Goal: Task Accomplishment & Management: Use online tool/utility

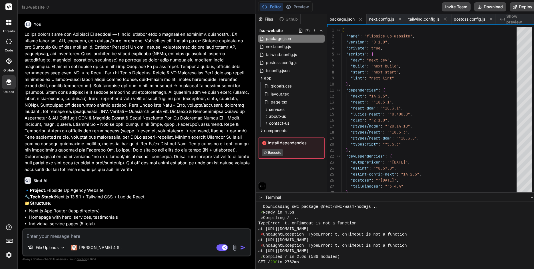
scroll to position [1637, 0]
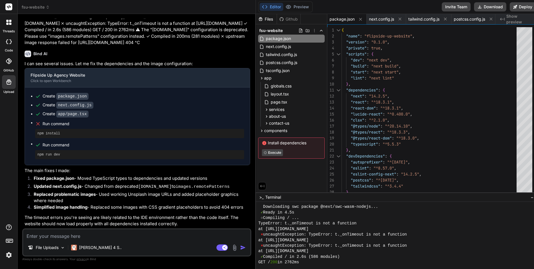
click at [263, 143] on icon at bounding box center [265, 143] width 4 height 4
click at [281, 143] on span "Install dependencies" at bounding box center [291, 143] width 59 height 6
click at [292, 151] on span "Execute" at bounding box center [291, 152] width 59 height 7
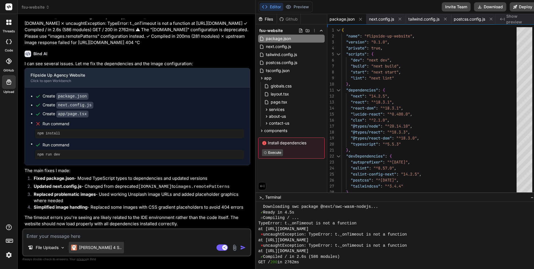
click at [96, 250] on p "[PERSON_NAME] 4 S.." at bounding box center [100, 248] width 43 height 6
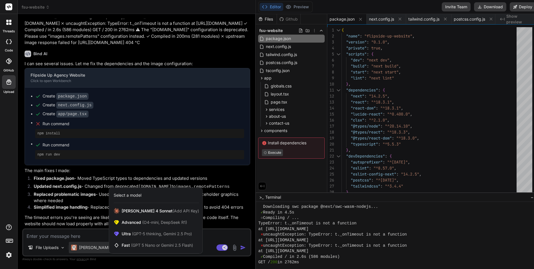
click at [90, 236] on div at bounding box center [267, 134] width 534 height 269
type textarea "x"
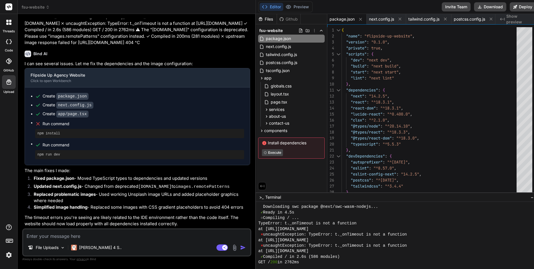
click at [91, 235] on textarea at bounding box center [136, 234] width 227 height 10
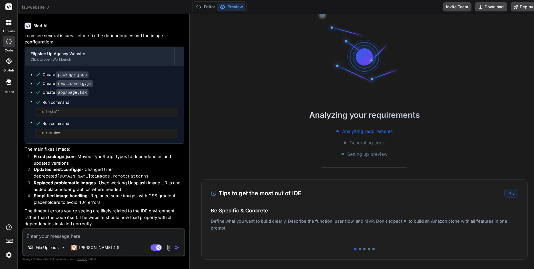
scroll to position [1830, 0]
click at [208, 7] on button "Editor" at bounding box center [206, 7] width 24 height 8
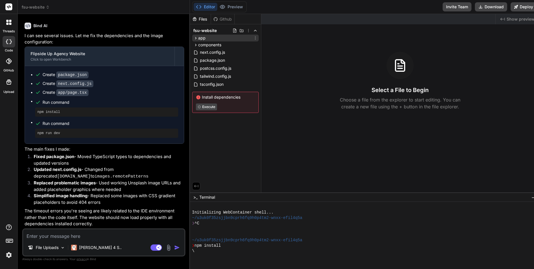
click at [194, 37] on icon at bounding box center [195, 38] width 5 height 5
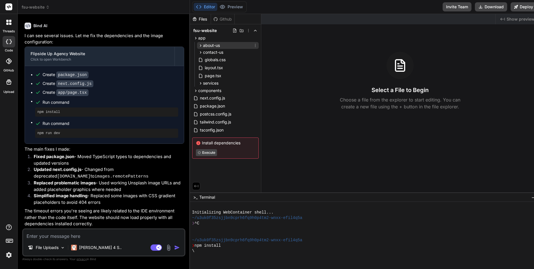
click at [198, 45] on icon at bounding box center [200, 45] width 5 height 5
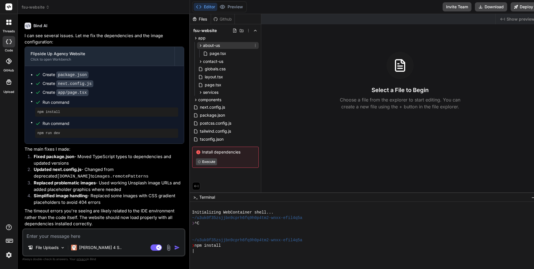
click at [198, 45] on icon at bounding box center [200, 45] width 5 height 5
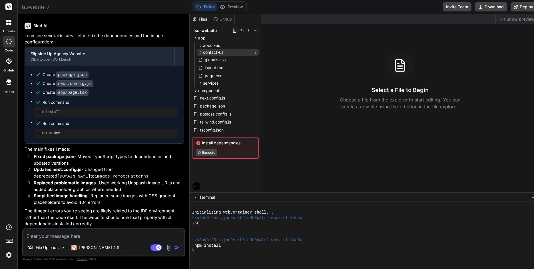
click at [198, 51] on icon at bounding box center [200, 52] width 5 height 5
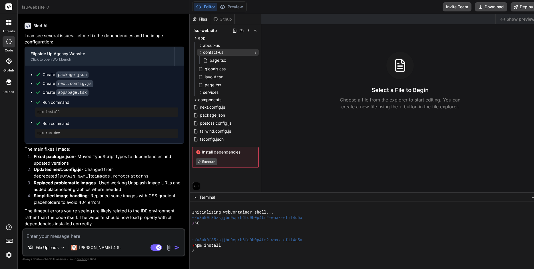
click at [198, 51] on icon at bounding box center [200, 52] width 5 height 5
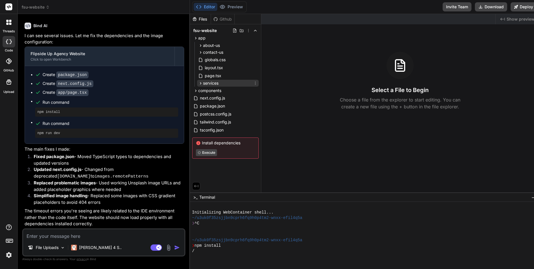
click at [200, 83] on icon at bounding box center [200, 83] width 1 height 2
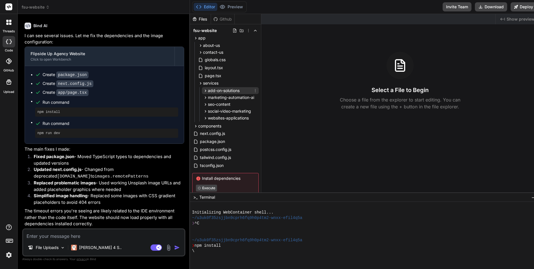
click at [203, 91] on icon at bounding box center [205, 90] width 5 height 5
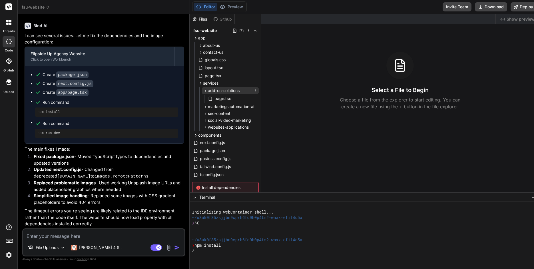
click at [203, 91] on icon at bounding box center [205, 90] width 5 height 5
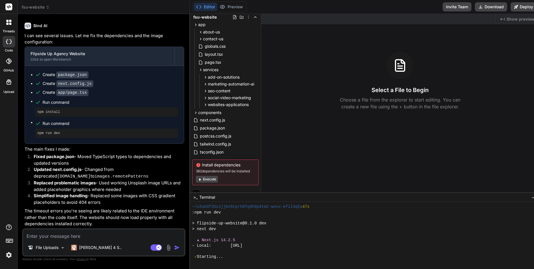
scroll to position [122, 0]
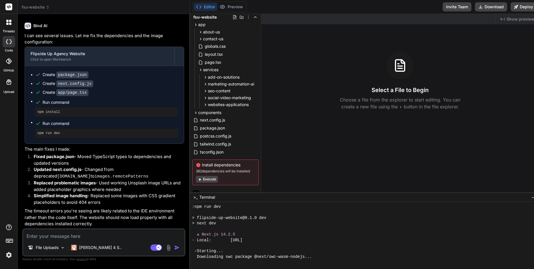
type textarea "x"
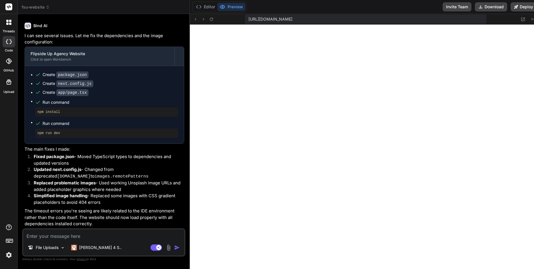
scroll to position [155, 0]
click at [207, 8] on button "Editor" at bounding box center [206, 7] width 24 height 8
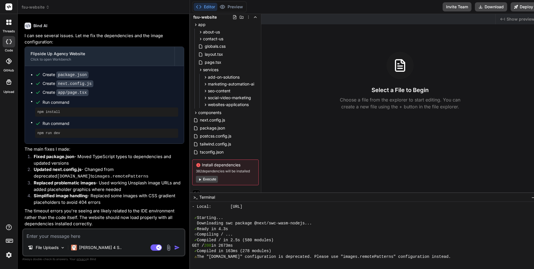
scroll to position [155, 0]
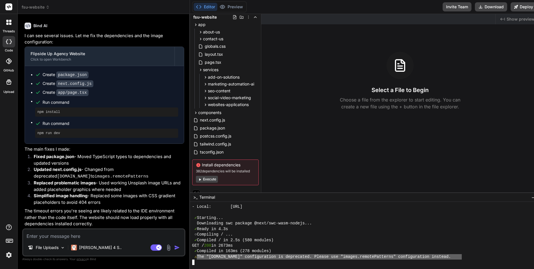
drag, startPoint x: 460, startPoint y: 257, endPoint x: 196, endPoint y: 258, distance: 263.7
click at [196, 258] on div "⚠ The "images.domains" configuration is deprecated. Please use "images.remotePa…" at bounding box center [360, 256] width 337 height 5
click at [51, 234] on textarea at bounding box center [103, 234] width 161 height 10
paste textarea "The "[DOMAIN_NAME]" configuration is deprecated. Please use "images.remotePatte…"
type textarea "The "[DOMAIN_NAME]" configuration is deprecated. Please use "images.remotePatte…"
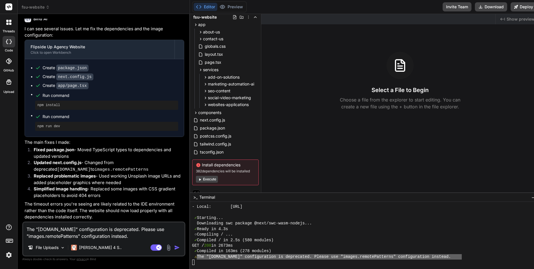
type textarea "x"
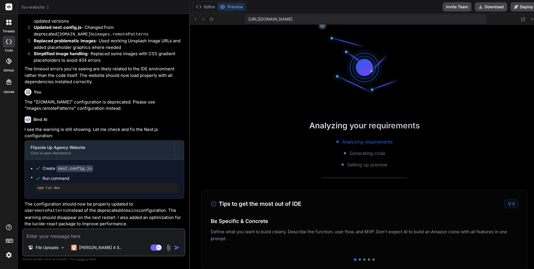
scroll to position [1971, 0]
type textarea "x"
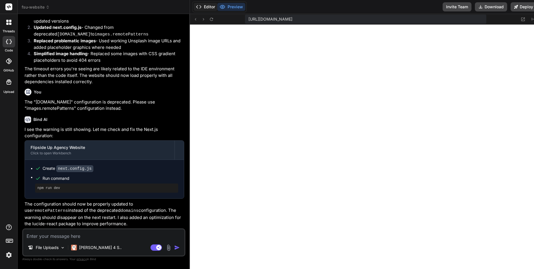
click at [203, 10] on button "Editor" at bounding box center [206, 7] width 24 height 8
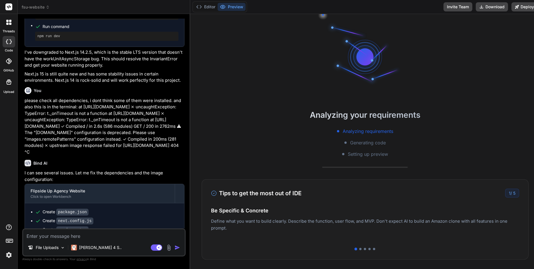
scroll to position [1335, 0]
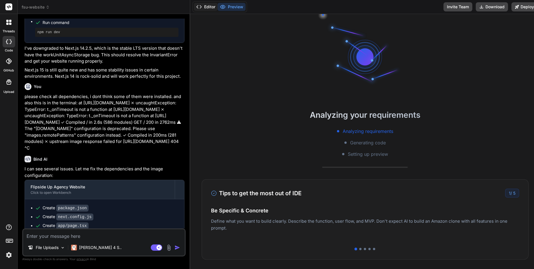
click at [205, 8] on button "Editor" at bounding box center [206, 7] width 24 height 8
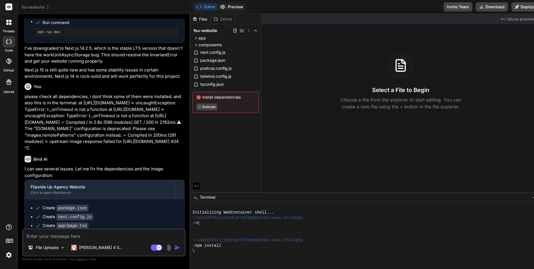
click at [233, 9] on button "Preview" at bounding box center [232, 7] width 28 height 8
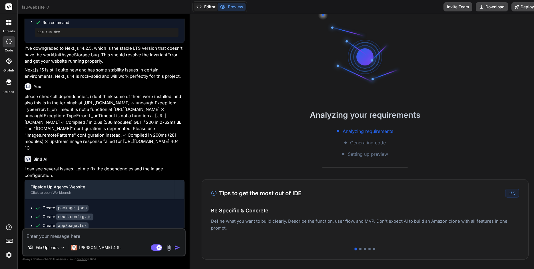
click at [201, 7] on button "Editor" at bounding box center [206, 7] width 24 height 8
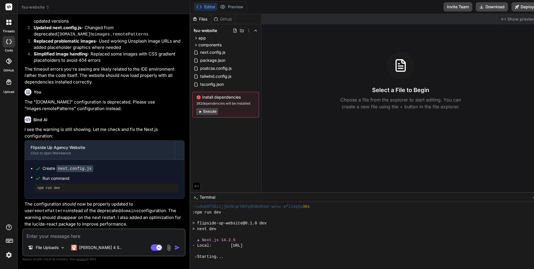
scroll to position [122, 0]
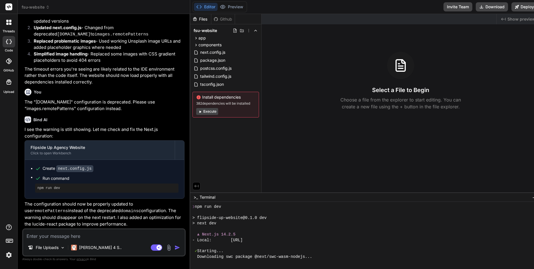
type textarea "x"
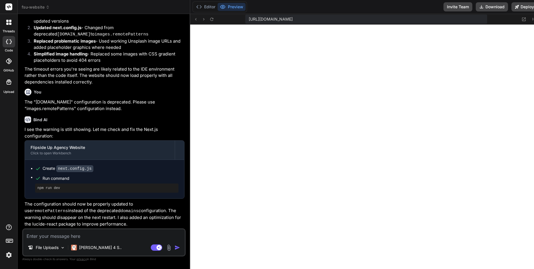
scroll to position [149, 0]
click at [209, 8] on button "Editor" at bounding box center [206, 7] width 24 height 8
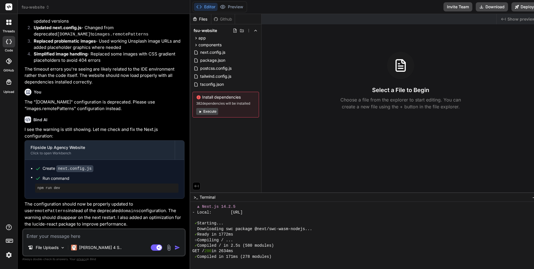
click at [55, 236] on textarea at bounding box center [104, 234] width 162 height 10
type textarea "i"
type textarea "x"
type textarea "i"
type textarea "x"
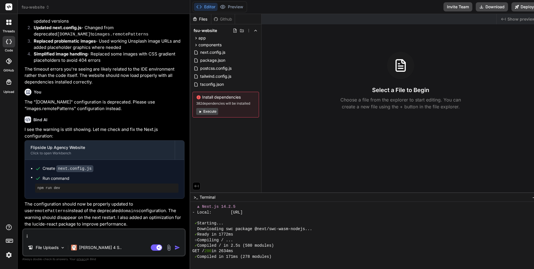
type textarea "i s"
type textarea "x"
type textarea "i se"
type textarea "x"
type textarea "i see"
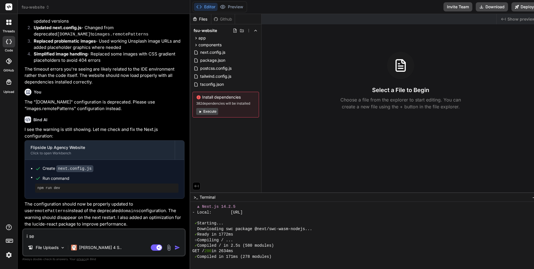
type textarea "x"
type textarea "i see"
type textarea "x"
type textarea "i see t"
type textarea "x"
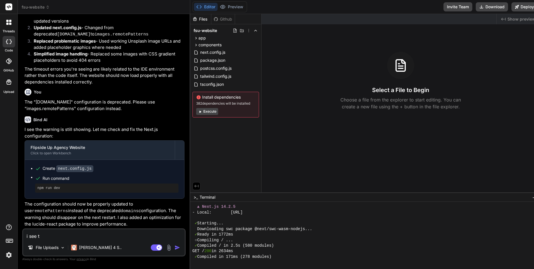
type textarea "i see te"
type textarea "x"
type textarea "i see tex"
type textarea "x"
type textarea "i see text"
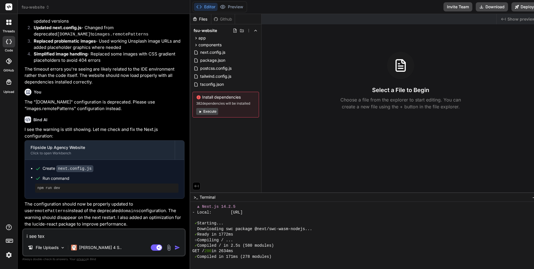
type textarea "x"
type textarea "i see text"
type textarea "x"
type textarea "i see text a"
type textarea "x"
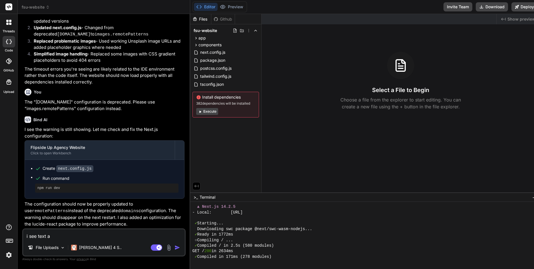
type textarea "i see text an"
type textarea "x"
type textarea "i see text and"
type textarea "x"
type textarea "i see text and"
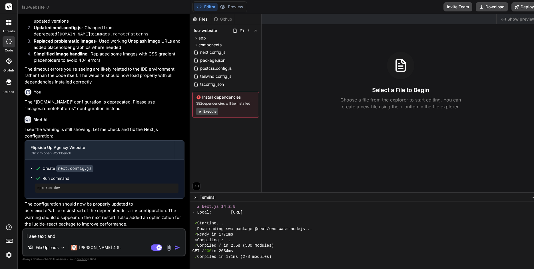
type textarea "x"
type textarea "i see text and s"
type textarea "x"
type textarea "i see text and st"
type textarea "x"
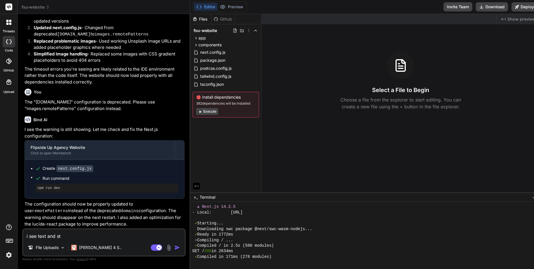
type textarea "i see text and stu"
type textarea "x"
type textarea "i see text and stuf"
type textarea "x"
type textarea "i see text and stuff"
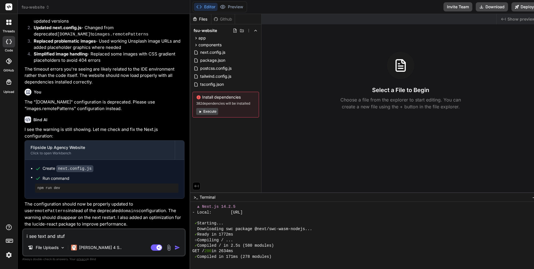
type textarea "x"
type textarea "i see text and stuff"
type textarea "x"
type textarea "i see text and stuff o"
type textarea "x"
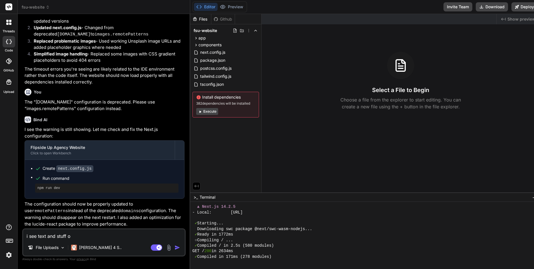
type textarea "i see text and stuff on"
type textarea "x"
type textarea "i see text and stuff on"
type textarea "x"
type textarea "i see text and stuff on t"
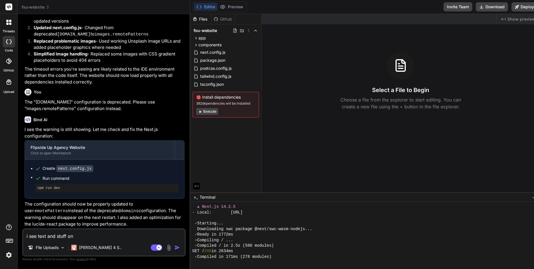
type textarea "x"
type textarea "i see text and stuff on th"
type textarea "x"
type textarea "i see text and stuff on the"
type textarea "x"
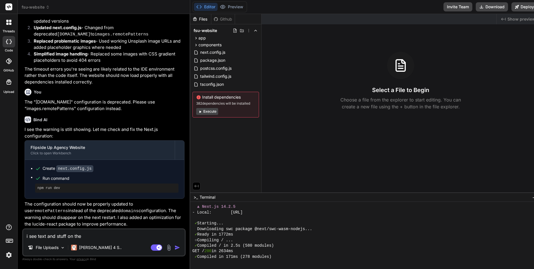
type textarea "i see text and stuff on the"
type textarea "x"
type textarea "i see text and stuff on the s"
type textarea "x"
type textarea "i see text and stuff on the si"
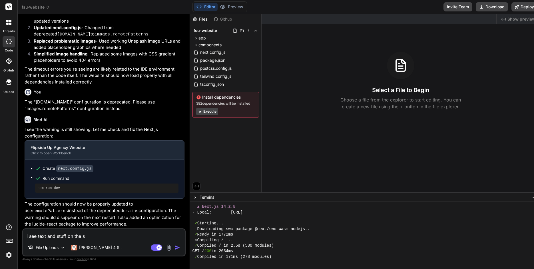
type textarea "x"
type textarea "i see text and stuff on the sit"
type textarea "x"
type textarea "i see text and stuff on the site"
type textarea "x"
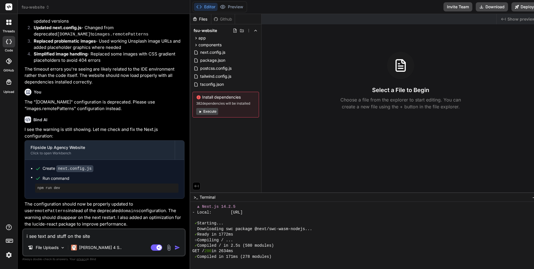
type textarea "i see text and stuff on the site"
type textarea "x"
type textarea "i see text and stuff on the site f"
type textarea "x"
type textarea "i see text and stuff on the site fo"
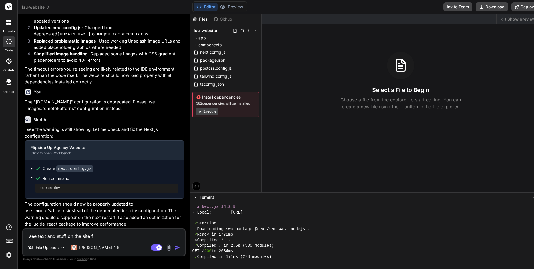
type textarea "x"
type textarea "i see text and stuff on the site for"
type textarea "x"
type textarea "i see text and stuff on the site for"
type textarea "x"
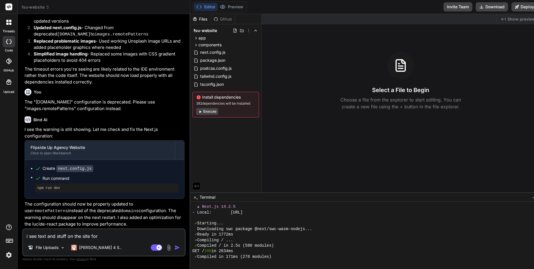
type textarea "i see text and stuff on the site for a"
type textarea "x"
type textarea "i see text and stuff on the site for a"
type textarea "x"
type textarea "i see text and stuff on the site for a s"
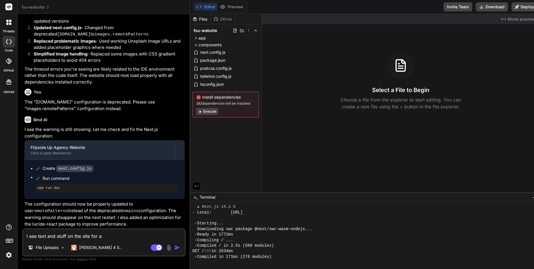
type textarea "x"
type textarea "i see text and stuff on the site for a sp"
type textarea "x"
type textarea "i see text and stuff on the site for a spl"
type textarea "x"
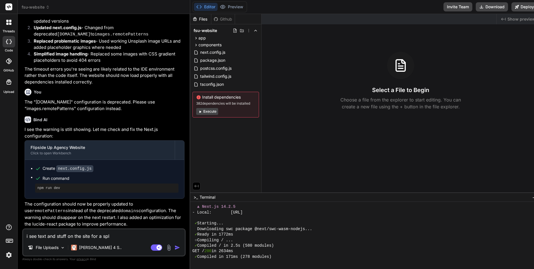
type textarea "i see text and stuff on the site for a spli"
type textarea "x"
type textarea "i see text and stuff on the site for a split"
type textarea "x"
type textarea "i see text and stuff on the site for a split"
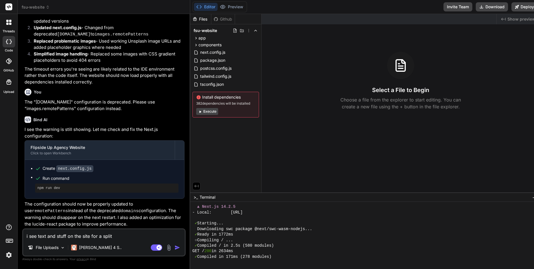
type textarea "x"
type textarea "i see text and stuff on the site for a split s"
type textarea "x"
type textarea "i see text and stuff on the site for a split se"
type textarea "x"
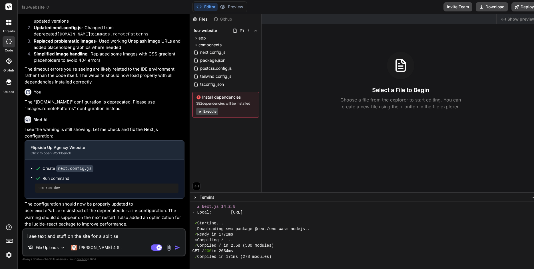
type textarea "i see text and stuff on the site for a split sec"
type textarea "x"
type textarea "i see text and stuff on the site for a split seco"
type textarea "x"
type textarea "i see text and stuff on the site for a split secon"
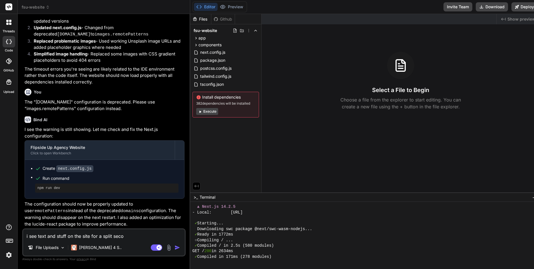
type textarea "x"
type textarea "i see text and stuff on the site for a split second"
type textarea "x"
type textarea "i see text and stuff on the site for a split second"
type textarea "x"
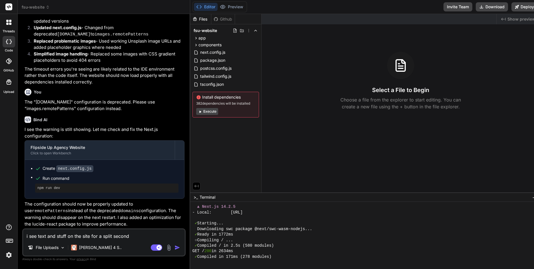
type textarea "i see text and stuff on the site for a split second a"
type textarea "x"
type textarea "i see text and stuff on the site for a split second an"
type textarea "x"
type textarea "i see text and stuff on the site for a split second and"
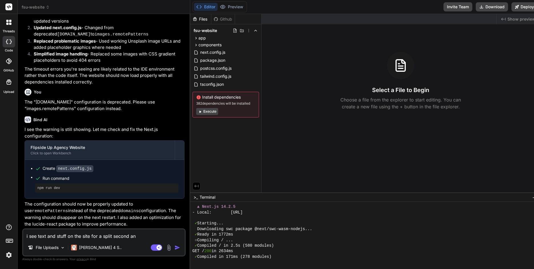
type textarea "x"
type textarea "i see text and stuff on the site for a split second and"
type textarea "x"
type textarea "i see text and stuff on the site for a split second and t"
type textarea "x"
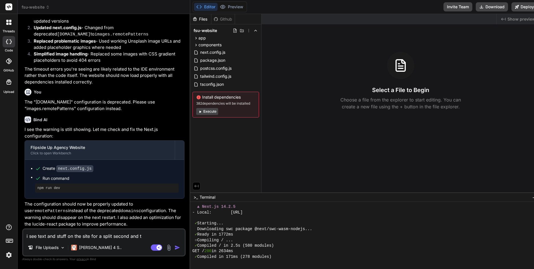
type textarea "i see text and stuff on the site for a split second and th"
type textarea "x"
type textarea "i see text and stuff on the site for a split second and the"
type textarea "x"
type textarea "i see text and stuff on the site for a split second and then"
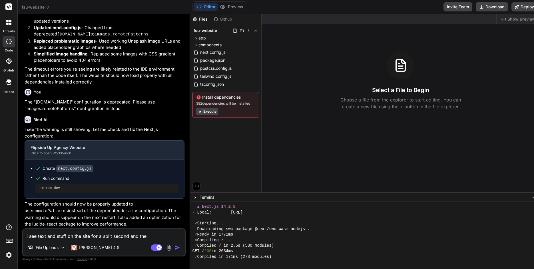
type textarea "x"
type textarea "i see text and stuff on the site for a split second and then"
type textarea "x"
type textarea "i see text and stuff on the site for a split second and then i"
type textarea "x"
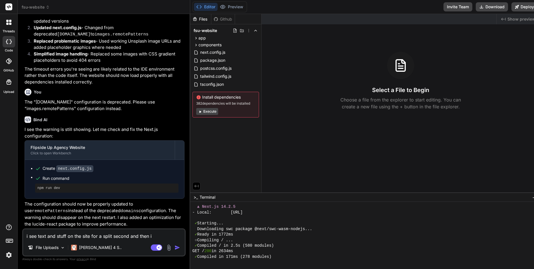
type textarea "i see text and stuff on the site for a split second and then it"
type textarea "x"
type textarea "i see text and stuff on the site for a split second and then it"
type textarea "x"
type textarea "i see text and stuff on the site for a split second and then it s"
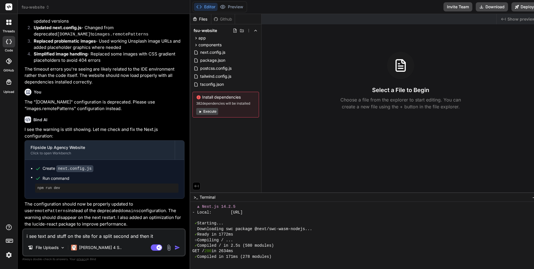
type textarea "x"
type textarea "i see text and stuff on the site for a split second and then it sh"
type textarea "x"
type textarea "i see text and stuff on the site for a split second and then it sho"
type textarea "x"
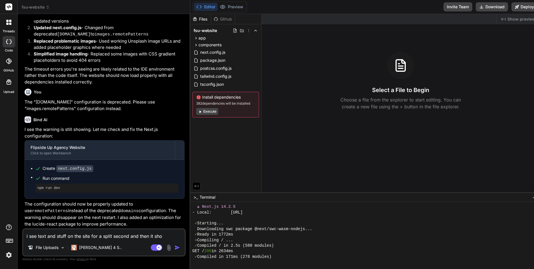
type textarea "i see text and stuff on the site for a split second and then it show"
type textarea "x"
type textarea "i see text and stuff on the site for a split second and then it shows"
type textarea "x"
type textarea "i see text and stuff on the site for a split second and then it shows"
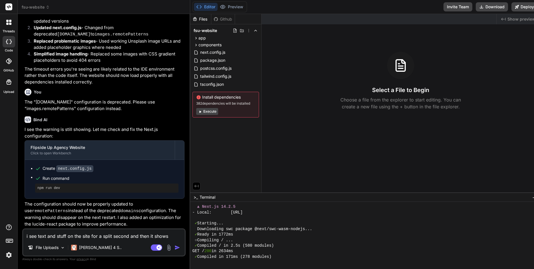
type textarea "x"
type textarea "i see text and stuff on the site for a split second and then it shows j"
type textarea "x"
type textarea "i see text and stuff on the site for a split second and then it shows ju"
type textarea "x"
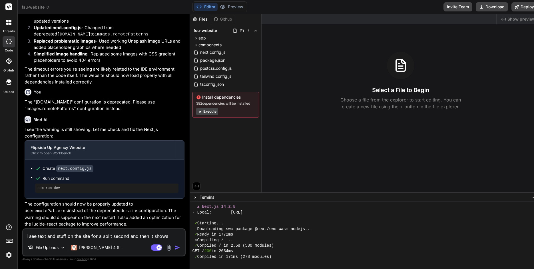
type textarea "i see text and stuff on the site for a split second and then it shows jus"
type textarea "x"
type textarea "i see text and stuff on the site for a split second and then it shows just"
type textarea "x"
type textarea "i see text and stuff on the site for a split second and then it shows just"
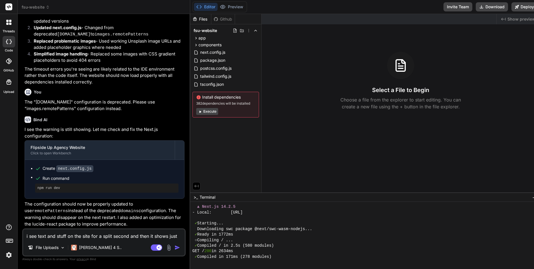
type textarea "x"
type textarea "i see text and stuff on the site for a split second and then it shows just d"
type textarea "x"
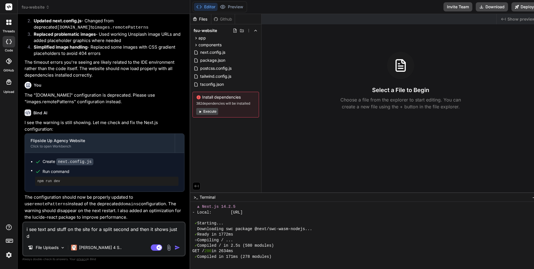
type textarea "i see text and stuff on the site for a split second and then it shows just di"
type textarea "x"
type textarea "i see text and stuff on the site for a split second and then it shows just dif"
type textarea "x"
type textarea "i see text and stuff on the site for a split second and then it shows just diff"
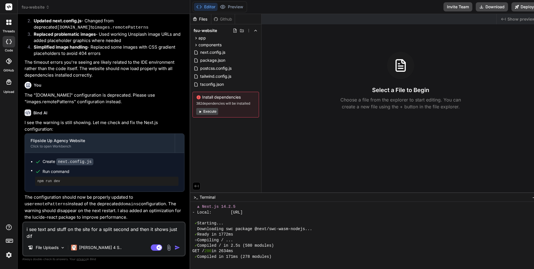
type textarea "x"
type textarea "i see text and stuff on the site for a split second and then it shows just diffe"
type textarea "x"
type textarea "i see text and stuff on the site for a split second and then it shows just diff…"
type textarea "x"
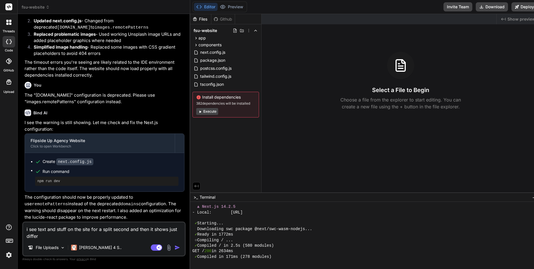
type textarea "i see text and stuff on the site for a split second and then it shows just diff…"
type textarea "x"
type textarea "i see text and stuff on the site for a split second and then it shows just diff…"
type textarea "x"
type textarea "i see text and stuff on the site for a split second and then it shows just diff…"
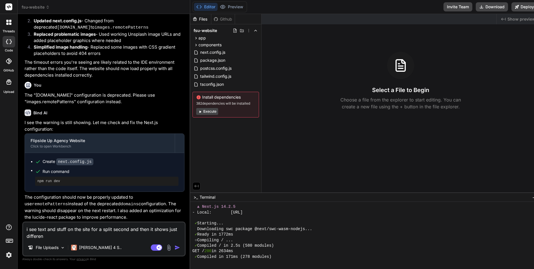
type textarea "x"
type textarea "i see text and stuff on the site for a split second and then it shows just diff…"
type textarea "x"
type textarea "i see text and stuff on the site for a split second and then it shows just diff…"
type textarea "x"
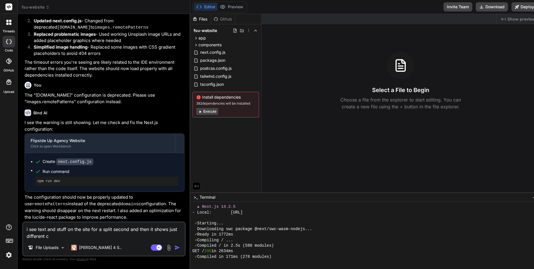
type textarea "i see text and stuff on the site for a split second and then it shows just diff…"
type textarea "x"
type textarea "i see text and stuff on the site for a split second and then it shows just diff…"
type textarea "x"
type textarea "i see text and stuff on the site for a split second and then it shows just diff…"
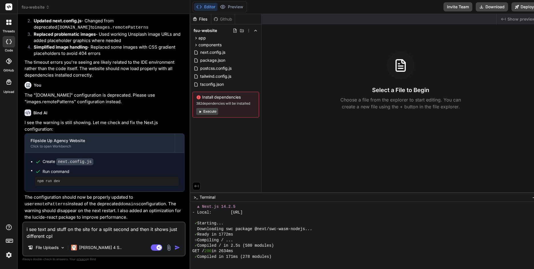
type textarea "x"
type textarea "i see text and stuff on the site for a split second and then it shows just diff…"
type textarea "x"
type textarea "i see text and stuff on the site for a split second and then it shows just diff…"
type textarea "x"
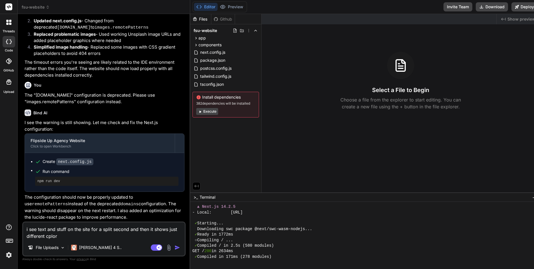
type textarea "i see text and stuff on the site for a split second and then it shows just diff…"
type textarea "x"
type textarea "i see text and stuff on the site for a split second and then it shows just diff…"
type textarea "x"
type textarea "i see text and stuff on the site for a split second and then it shows just diff…"
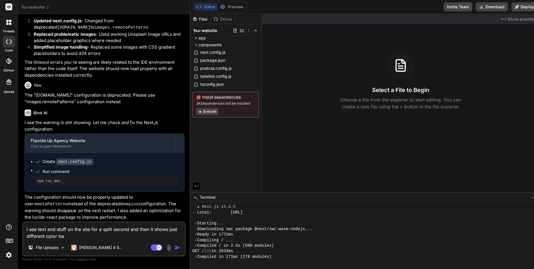
type textarea "x"
type textarea "i see text and stuff on the site for a split second and then it shows just diff…"
type textarea "x"
type textarea "i see text and stuff on the site for a split second and then it shows just diff…"
type textarea "x"
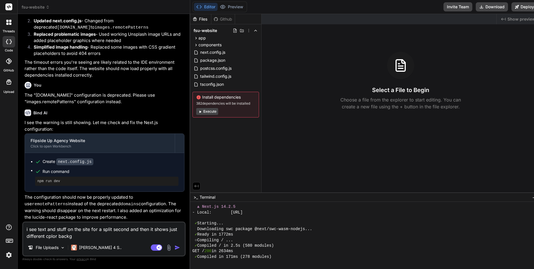
type textarea "i see text and stuff on the site for a split second and then it shows just diff…"
type textarea "x"
type textarea "i see text and stuff on the site for a split second and then it shows just diff…"
type textarea "x"
type textarea "i see text and stuff on the site for a split second and then it shows just diff…"
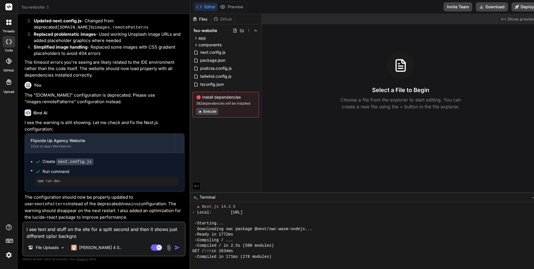
type textarea "x"
type textarea "i see text and stuff on the site for a split second and then it shows just diff…"
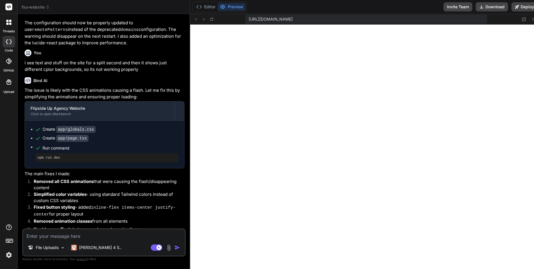
scroll to position [1874, 0]
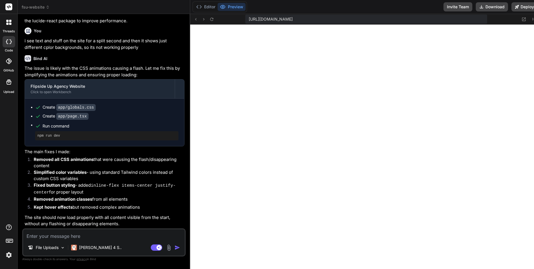
click at [34, 236] on textarea at bounding box center [104, 234] width 162 height 10
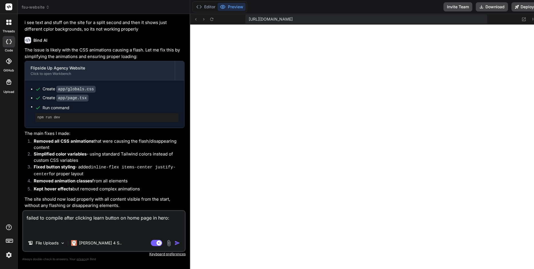
paste textarea "./app/about-us/page.tsx:3:1 Module not found: Can't resolve 'framer-motion' 1 |…"
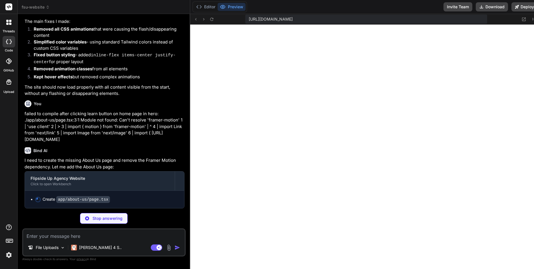
scroll to position [2003, 0]
click at [206, 7] on button "Editor" at bounding box center [206, 7] width 24 height 8
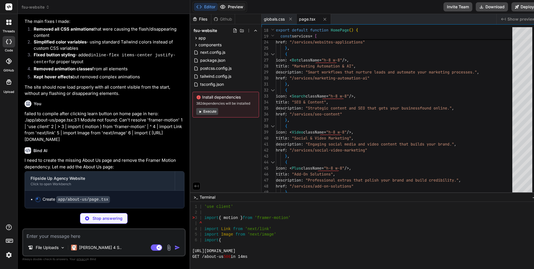
click at [235, 7] on button "Preview" at bounding box center [232, 7] width 28 height 8
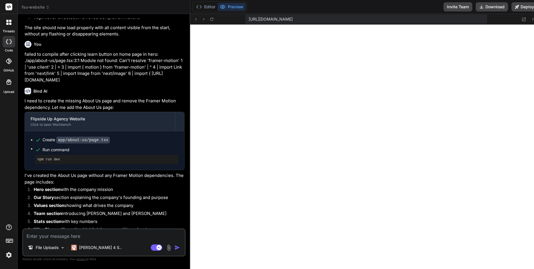
scroll to position [786, 0]
click at [40, 235] on textarea at bounding box center [104, 234] width 162 height 10
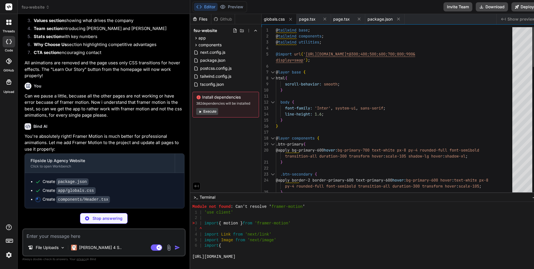
scroll to position [1035, 0]
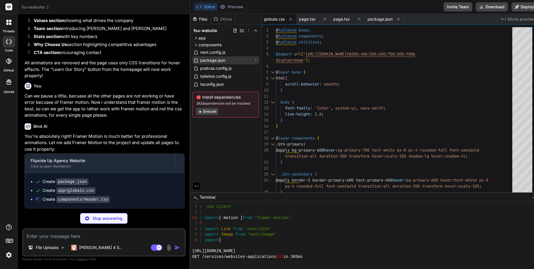
click at [213, 60] on span "package.json" at bounding box center [213, 60] width 26 height 7
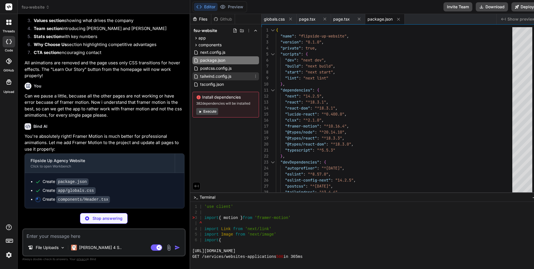
click at [215, 76] on span "tailwind.config.js" at bounding box center [216, 76] width 32 height 7
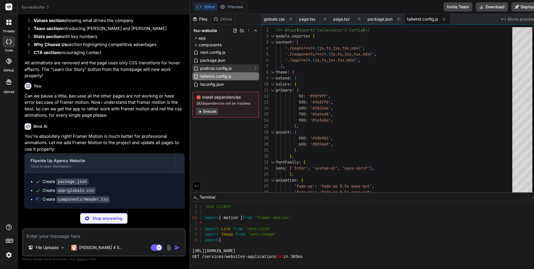
click at [215, 69] on span "postcss.config.js" at bounding box center [216, 68] width 33 height 7
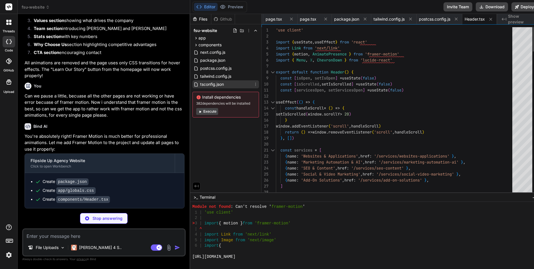
scroll to position [1096, 0]
click at [213, 83] on span "tsconfig.json" at bounding box center [212, 84] width 25 height 7
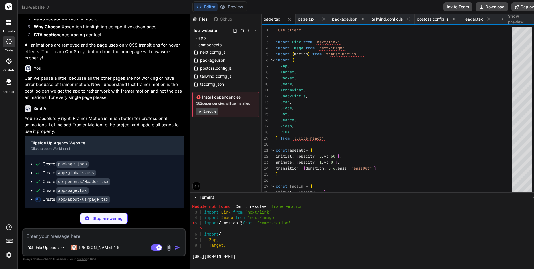
scroll to position [2264, 0]
click at [231, 6] on button "Preview" at bounding box center [232, 7] width 28 height 8
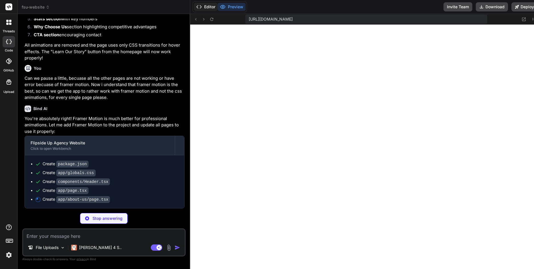
click at [202, 7] on button "Editor" at bounding box center [206, 7] width 24 height 8
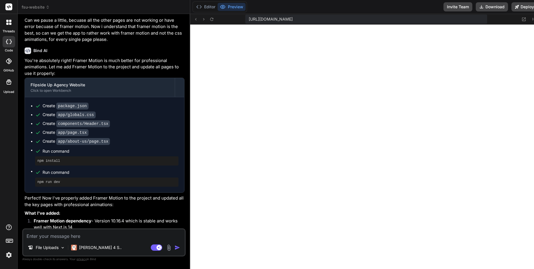
scroll to position [1400, 0]
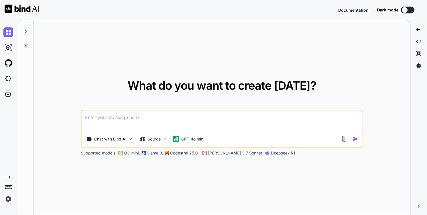
click at [10, 198] on img at bounding box center [8, 199] width 10 height 10
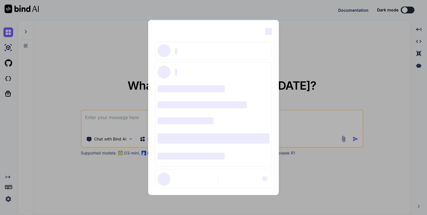
click at [313, 47] on div "‌ ‌ ‌ ‌ ‌ ‌ ‌ ‌ ‌ ‌ ‌ ‌ ‌ ‌ ‌" at bounding box center [213, 107] width 427 height 215
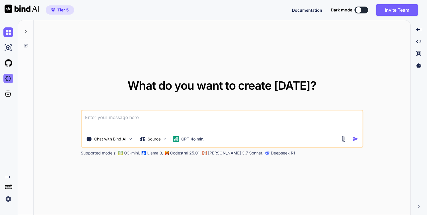
click at [5, 78] on img at bounding box center [8, 79] width 10 height 10
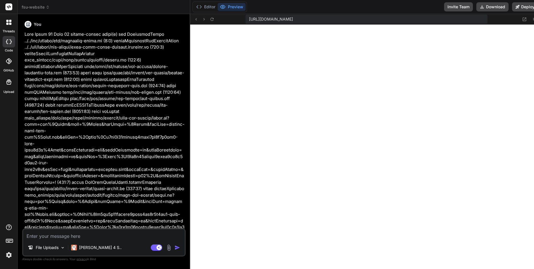
type textarea "x"
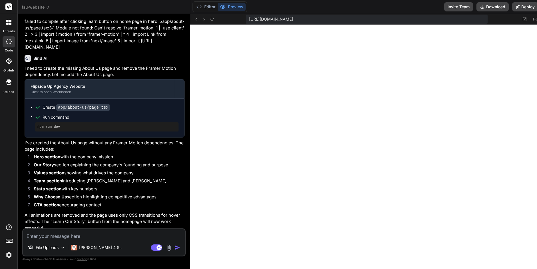
scroll to position [1059, 0]
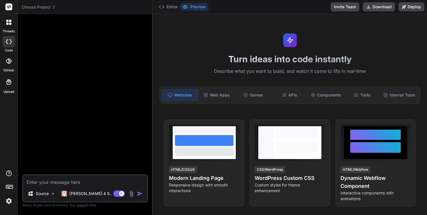
click at [53, 6] on icon at bounding box center [54, 7] width 4 height 4
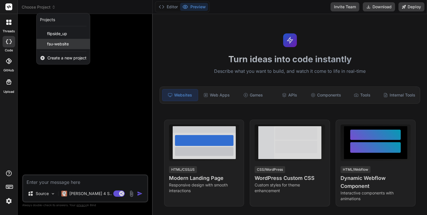
click at [64, 44] on span "fsu-website" at bounding box center [58, 44] width 22 height 6
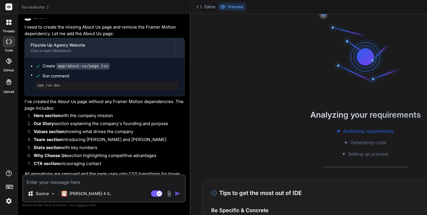
scroll to position [1093, 0]
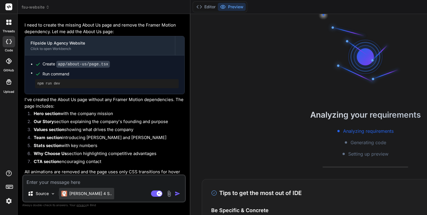
click at [87, 194] on p "[PERSON_NAME] 4 S.." at bounding box center [90, 194] width 43 height 6
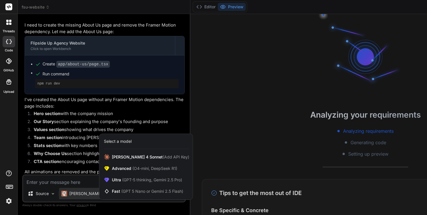
click at [92, 177] on div at bounding box center [213, 107] width 427 height 215
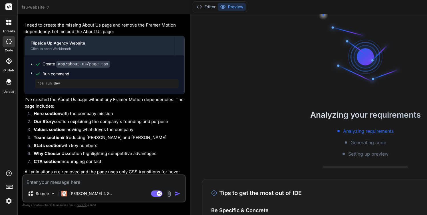
click at [9, 200] on img at bounding box center [9, 201] width 10 height 10
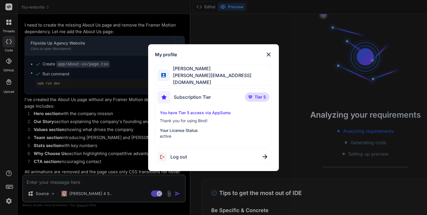
click at [269, 57] on img at bounding box center [268, 54] width 7 height 7
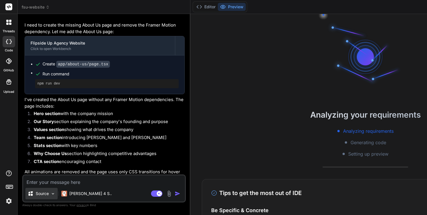
click at [52, 193] on img at bounding box center [53, 193] width 5 height 5
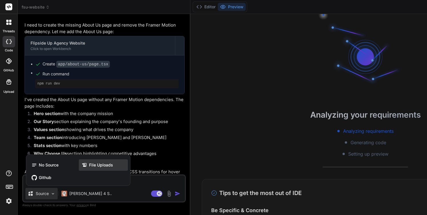
click at [90, 166] on span "File Uploads" at bounding box center [101, 165] width 24 height 6
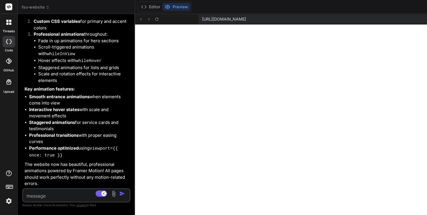
scroll to position [1877, 0]
drag, startPoint x: 183, startPoint y: 60, endPoint x: 96, endPoint y: 75, distance: 88.5
click at [96, 75] on div "Bind AI Web Search Created with Pixso. Code Generator You Bind AI This is a kno…" at bounding box center [76, 114] width 117 height 201
drag, startPoint x: 196, startPoint y: 19, endPoint x: 384, endPoint y: 20, distance: 188.0
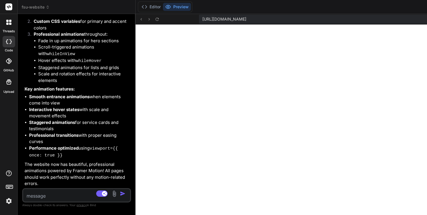
click at [384, 20] on div "https://y0kcklukd0sk6k1gcn36to6gry44is-fi4k--3000--96435430.local-corp.webconta…" at bounding box center [339, 19] width 281 height 9
copy span "https://y0kcklukd0sk6k1gcn36to6gry44is-fi4k--3000--96435430.local-corp.webconta…"
click at [131, 86] on div "Bind AI Web Search Created with Pixso. Code Generator You Bind AI This is a kno…" at bounding box center [77, 114] width 118 height 201
click at [63, 195] on textarea at bounding box center [67, 194] width 89 height 10
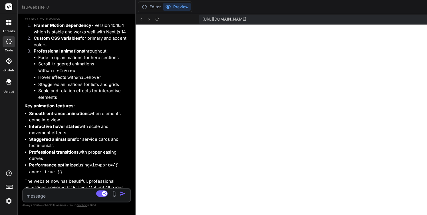
scroll to position [1838, 0]
click at [147, 6] on button "Editor" at bounding box center [151, 7] width 24 height 8
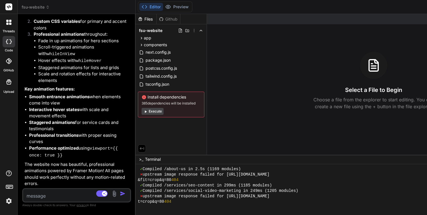
scroll to position [1939, 0]
click at [57, 194] on textarea at bounding box center [67, 194] width 89 height 10
click at [9, 38] on div at bounding box center [9, 41] width 13 height 11
type textarea "x"
click at [9, 63] on icon at bounding box center [9, 61] width 6 height 6
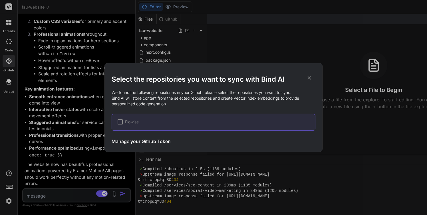
click at [135, 141] on h3 "Manage your Github Token" at bounding box center [141, 141] width 59 height 7
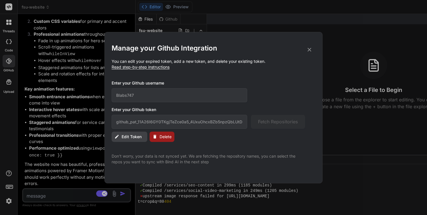
click at [128, 136] on span "Edit Token" at bounding box center [132, 137] width 20 height 6
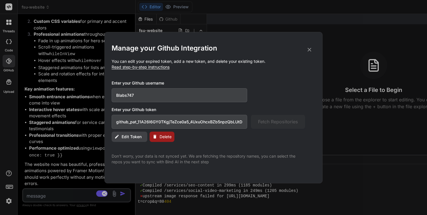
click at [128, 136] on span "Edit Token" at bounding box center [132, 137] width 20 height 6
click at [309, 50] on icon at bounding box center [310, 50] width 4 height 4
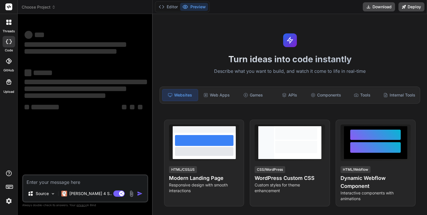
click at [31, 7] on span "Choose Project" at bounding box center [39, 7] width 34 height 6
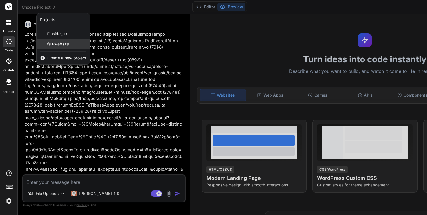
scroll to position [45, 0]
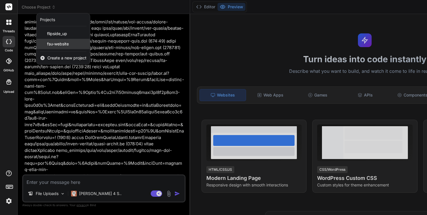
click at [53, 44] on span "fsu-website" at bounding box center [58, 44] width 22 height 6
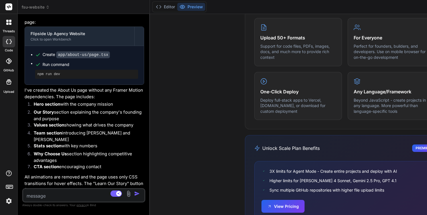
scroll to position [1206, 0]
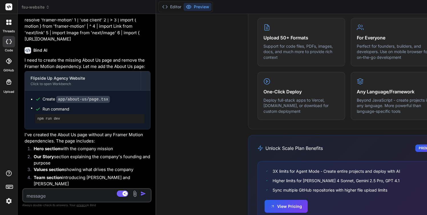
drag, startPoint x: 183, startPoint y: 89, endPoint x: 113, endPoint y: 93, distance: 70.1
click at [113, 93] on div "Bind AI Web Search Created with Pixso. Code Generator You Bind AI This is a kno…" at bounding box center [87, 114] width 139 height 201
click at [178, 36] on div "What makes IDE powerful Create from Images Upload mockups, screenshots, or sket…" at bounding box center [348, 86] width 384 height 307
click at [248, 51] on div "What makes IDE powerful Create from Images Upload mockups, screenshots, or sket…" at bounding box center [348, 31] width 200 height 196
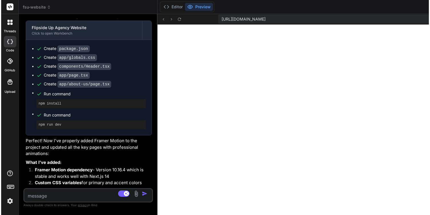
scroll to position [185, 0]
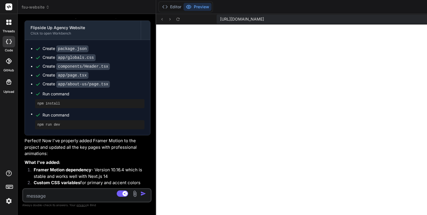
click at [8, 7] on rect at bounding box center [8, 6] width 7 height 7
click at [7, 24] on icon at bounding box center [7, 24] width 2 height 2
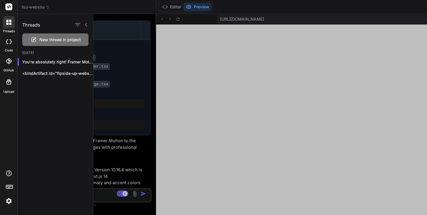
click at [9, 202] on img at bounding box center [9, 201] width 10 height 10
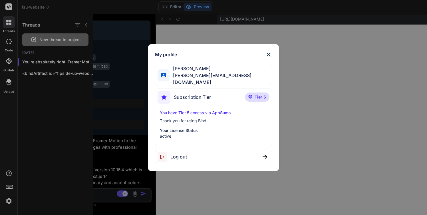
click at [200, 111] on p "You have Tier 5 access via AppSumo" at bounding box center [213, 113] width 107 height 6
click at [269, 55] on img at bounding box center [268, 54] width 7 height 7
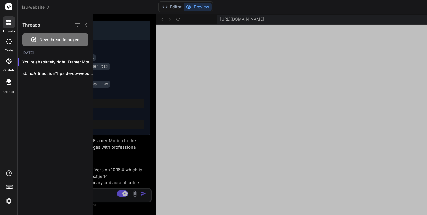
click at [240, 19] on div at bounding box center [260, 114] width 334 height 201
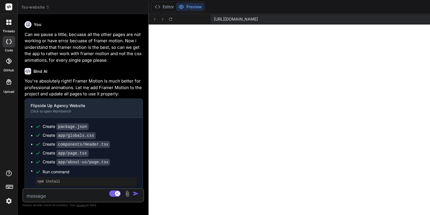
scroll to position [1630, 0]
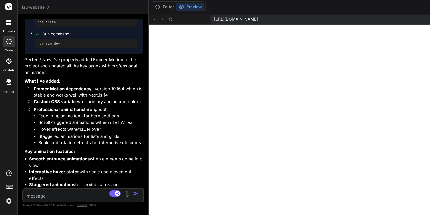
type textarea "x"
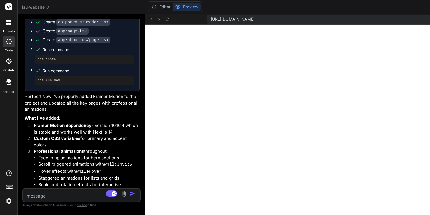
drag, startPoint x: 151, startPoint y: 41, endPoint x: 105, endPoint y: 48, distance: 46.4
click at [105, 48] on div "Bind AI Web Search Created with Pixso. Code Generator You Bind AI This is a kno…" at bounding box center [81, 114] width 127 height 201
click at [7, 7] on icon at bounding box center [9, 6] width 4 height 3
click at [10, 25] on div at bounding box center [9, 22] width 12 height 12
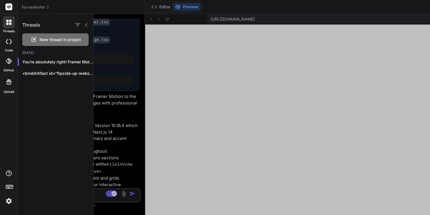
click at [43, 7] on span "fsu-website" at bounding box center [36, 7] width 28 height 6
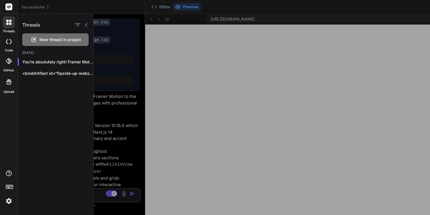
click at [45, 7] on div at bounding box center [215, 107] width 430 height 215
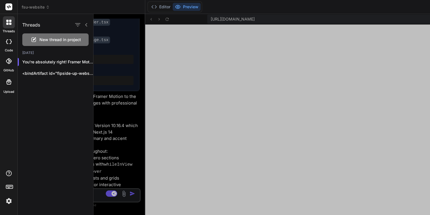
click at [47, 7] on icon at bounding box center [48, 7] width 4 height 4
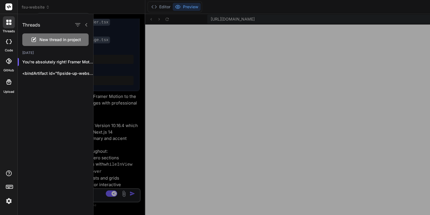
click at [47, 7] on div at bounding box center [215, 107] width 430 height 215
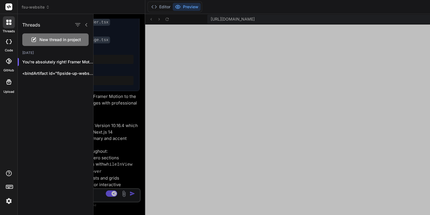
click at [47, 7] on icon at bounding box center [48, 7] width 4 height 4
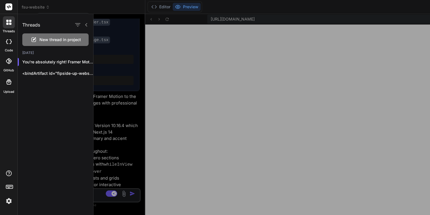
click at [47, 7] on div at bounding box center [215, 107] width 430 height 215
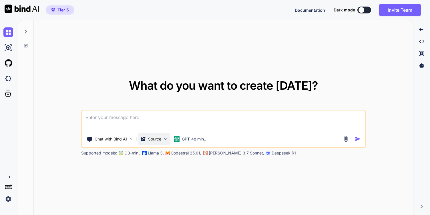
click at [166, 140] on img at bounding box center [165, 139] width 5 height 5
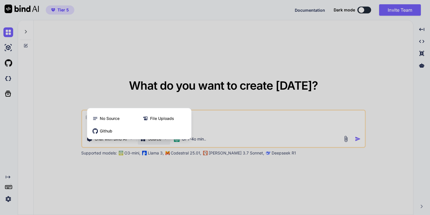
click at [162, 176] on div at bounding box center [215, 107] width 430 height 215
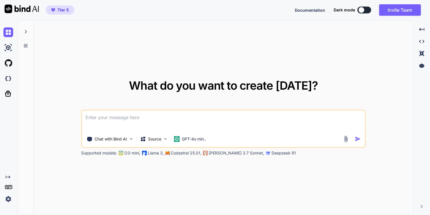
click at [26, 33] on icon at bounding box center [26, 31] width 2 height 3
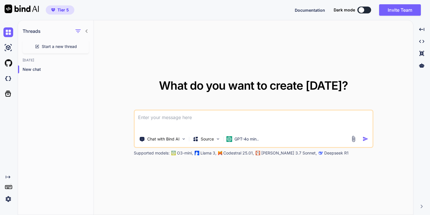
click at [86, 32] on icon at bounding box center [86, 31] width 5 height 5
type textarea "x"
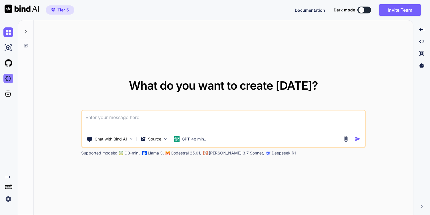
click at [9, 79] on img at bounding box center [8, 79] width 10 height 10
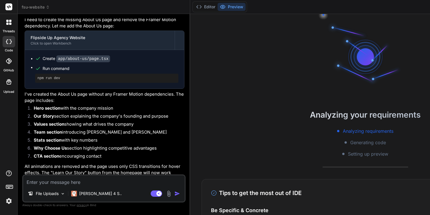
scroll to position [1093, 0]
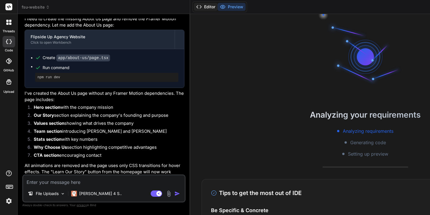
click at [200, 5] on button "Editor" at bounding box center [206, 7] width 24 height 8
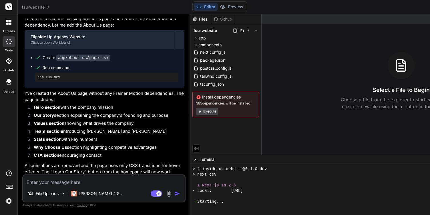
scroll to position [147, 0]
type textarea "x"
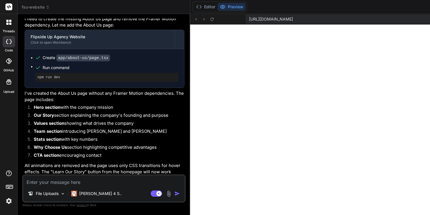
scroll to position [174, 0]
click at [10, 201] on img at bounding box center [9, 201] width 10 height 10
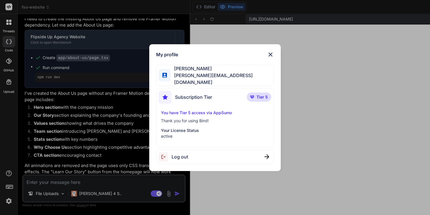
click at [270, 56] on img at bounding box center [270, 54] width 7 height 7
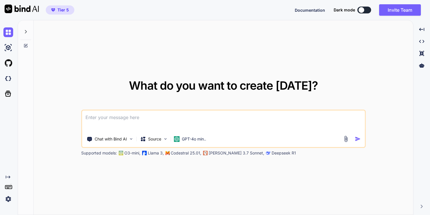
click at [9, 199] on img at bounding box center [8, 199] width 10 height 10
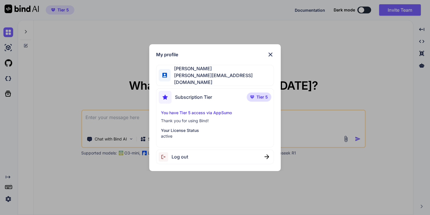
click at [269, 56] on img at bounding box center [270, 54] width 7 height 7
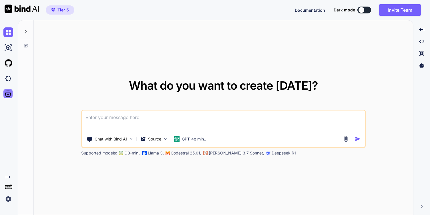
click at [8, 92] on icon at bounding box center [8, 94] width 6 height 6
type textarea "x"
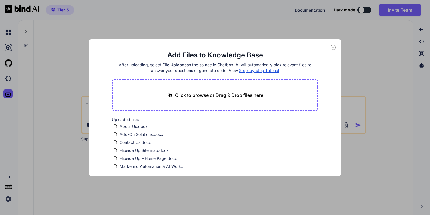
click at [254, 71] on span "Step-by-step Tutorial" at bounding box center [259, 70] width 40 height 5
click at [332, 48] on icon at bounding box center [332, 47] width 5 height 5
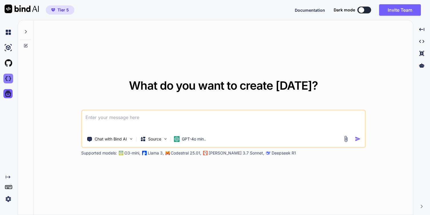
click at [9, 81] on img at bounding box center [8, 79] width 10 height 10
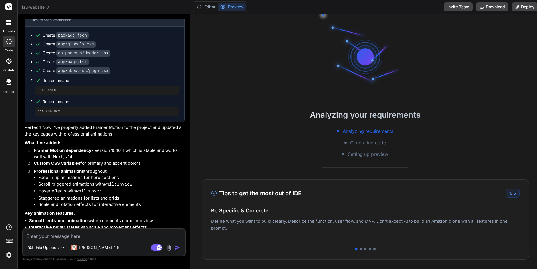
scroll to position [1429, 0]
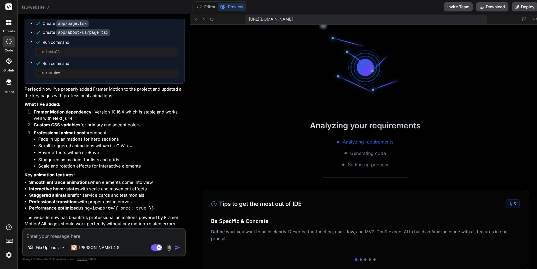
type textarea "x"
